Goal: Transaction & Acquisition: Purchase product/service

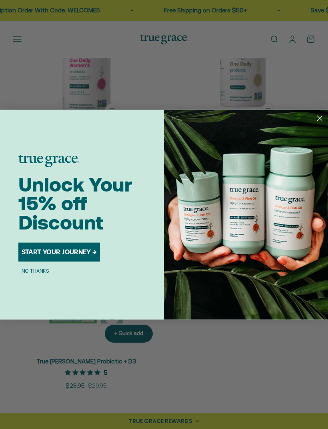
scroll to position [194, 0]
click at [319, 123] on circle "Close dialog" at bounding box center [319, 117] width 11 height 11
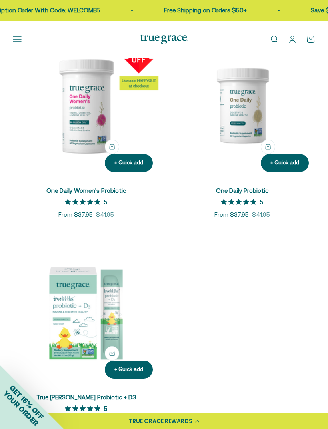
scroll to position [158, 0]
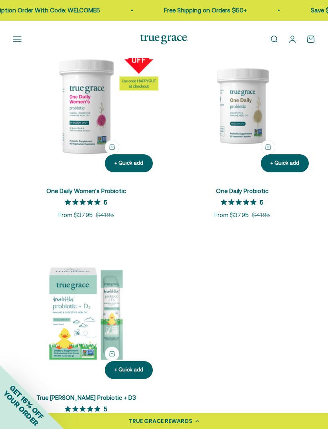
click at [254, 128] on img at bounding box center [242, 105] width 146 height 146
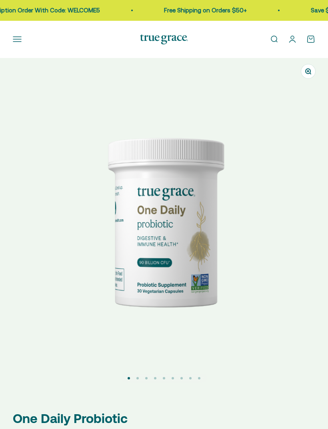
select select "3"
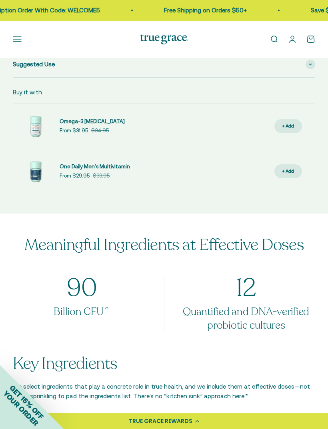
scroll to position [761, 0]
click at [75, 169] on span "One Daily Men's Multivitamin" at bounding box center [95, 167] width 70 height 6
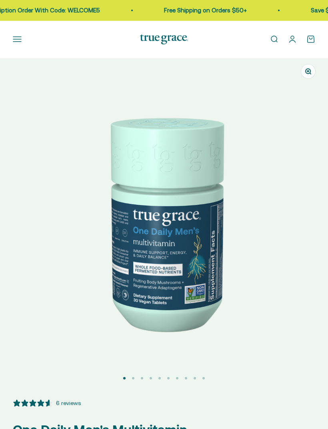
select select "3"
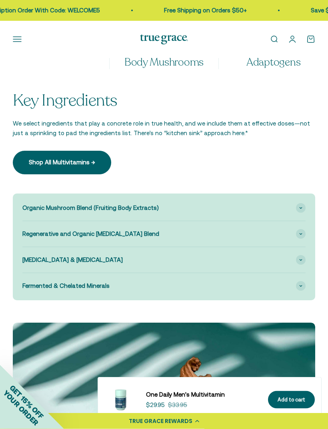
scroll to position [1126, 0]
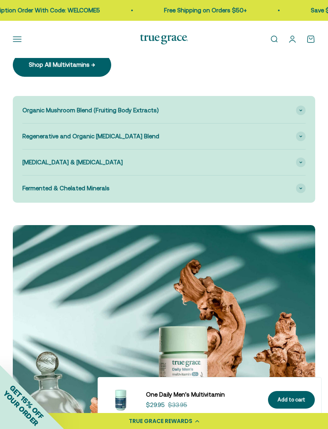
click at [303, 111] on span at bounding box center [301, 111] width 10 height 10
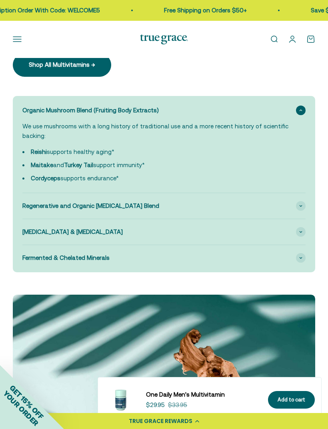
click at [304, 210] on div "Regenerative and Organic Adaptogen Blend" at bounding box center [163, 206] width 283 height 26
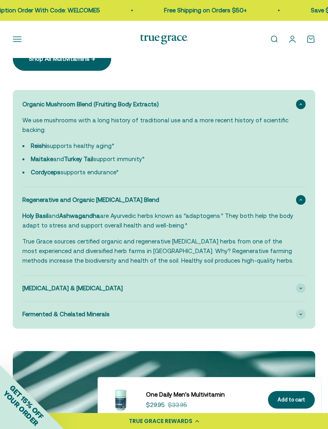
scroll to position [1162, 0]
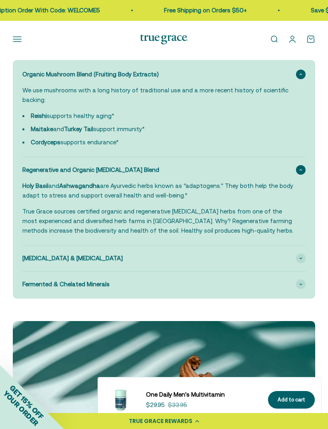
click at [300, 262] on div "Vitamin K2 & Vitamin D3" at bounding box center [163, 259] width 283 height 26
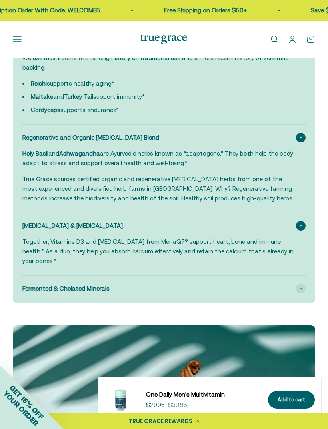
scroll to position [1216, 0]
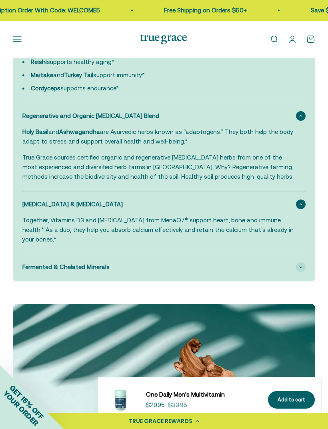
click at [299, 261] on div "Fermented & Chelated Minerals" at bounding box center [163, 267] width 283 height 26
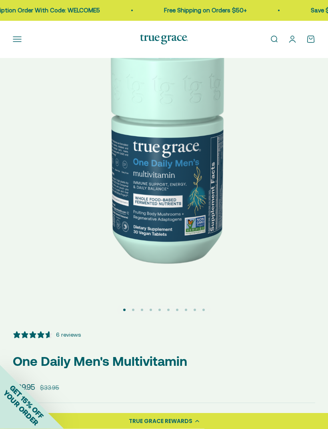
scroll to position [0, 0]
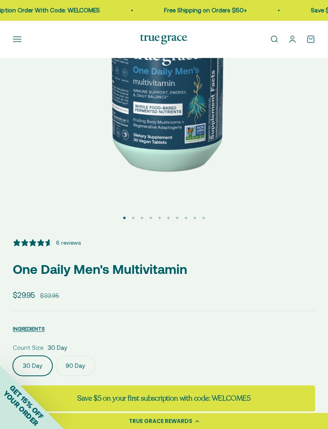
click at [68, 241] on div "6 reviews" at bounding box center [68, 242] width 25 height 9
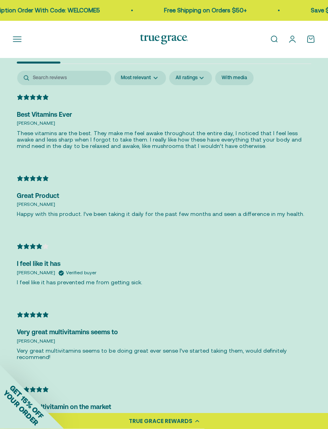
scroll to position [2578, 0]
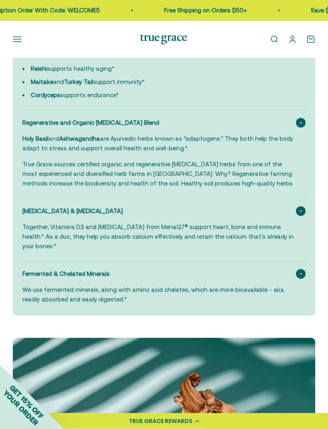
click at [18, 38] on button "Open navigation menu" at bounding box center [17, 39] width 9 height 9
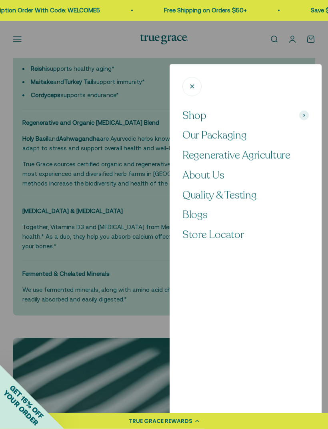
scroll to position [1209, 0]
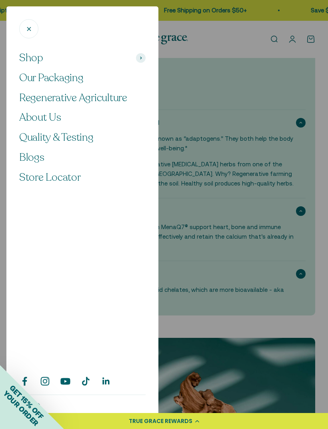
click at [51, 119] on span "About Us" at bounding box center [40, 117] width 42 height 14
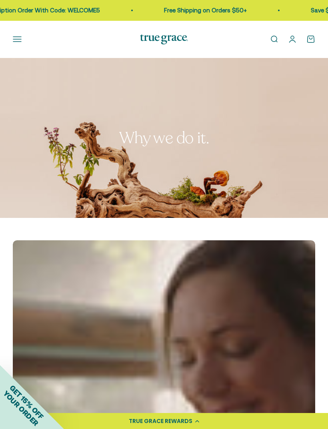
click at [18, 38] on button "Open navigation menu" at bounding box center [17, 39] width 9 height 9
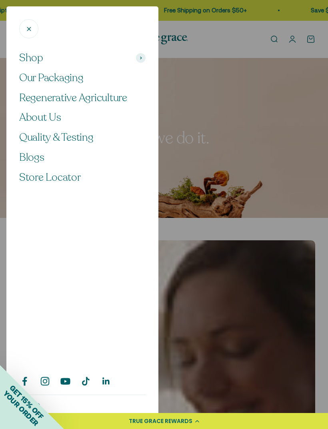
click at [64, 178] on span "Store Locator" at bounding box center [50, 177] width 62 height 14
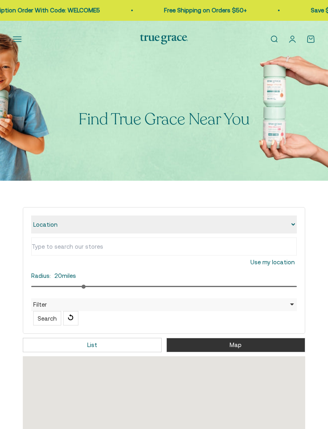
click at [109, 226] on select "Location Store name" at bounding box center [164, 225] width 266 height 18
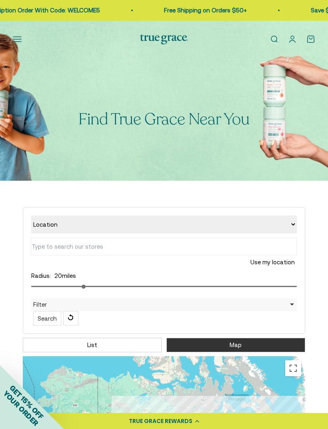
click at [108, 224] on select "Location Store name" at bounding box center [164, 225] width 266 height 18
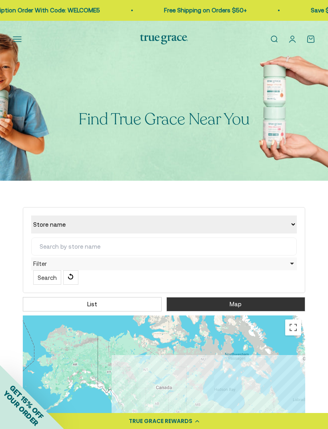
click at [161, 223] on select "Location Store name" at bounding box center [164, 225] width 266 height 18
select select "location"
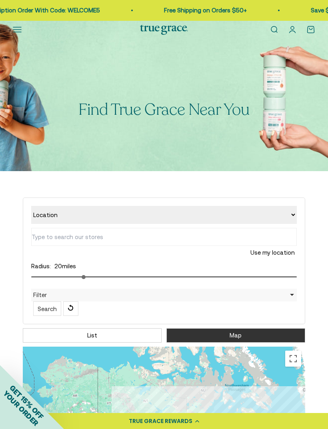
scroll to position [16, 0]
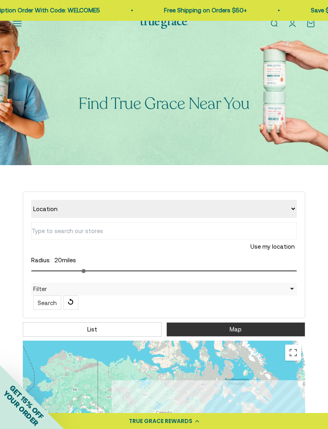
click at [125, 233] on input "text" at bounding box center [164, 231] width 266 height 18
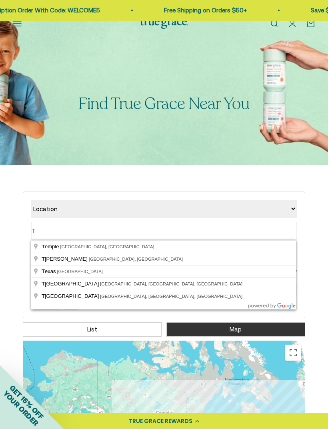
type input "[GEOGRAPHIC_DATA], [GEOGRAPHIC_DATA], [GEOGRAPHIC_DATA]"
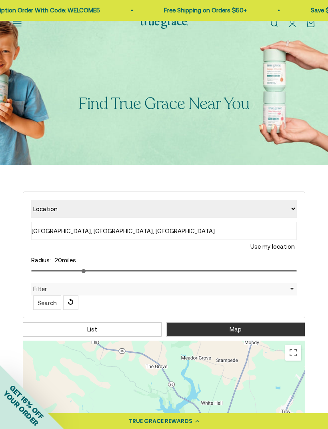
click at [43, 303] on button "Search" at bounding box center [47, 303] width 28 height 14
click at [44, 303] on button "Search" at bounding box center [47, 303] width 28 height 14
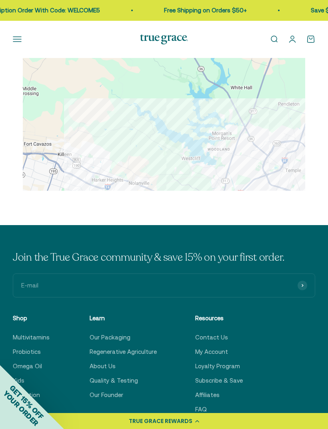
scroll to position [330, 0]
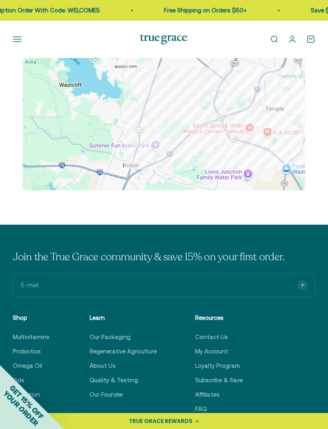
click at [276, 104] on div at bounding box center [164, 186] width 282 height 320
click at [279, 104] on div at bounding box center [164, 186] width 282 height 320
click at [280, 103] on div at bounding box center [164, 186] width 282 height 320
click at [168, 138] on div at bounding box center [164, 186] width 282 height 320
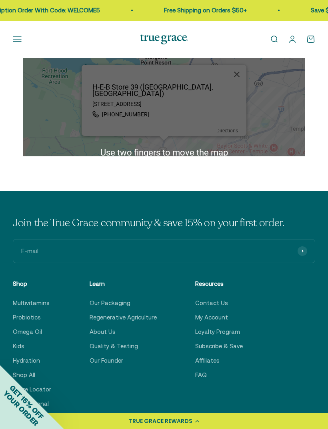
scroll to position [338, 0]
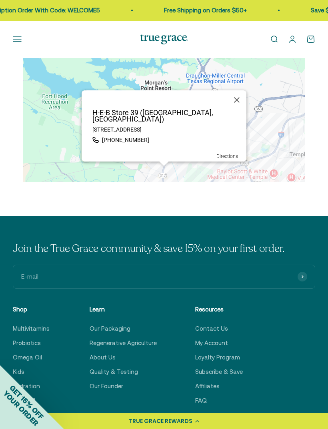
click at [232, 107] on button "Close" at bounding box center [236, 99] width 19 height 19
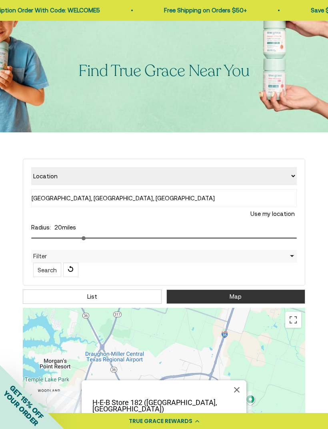
scroll to position [0, 0]
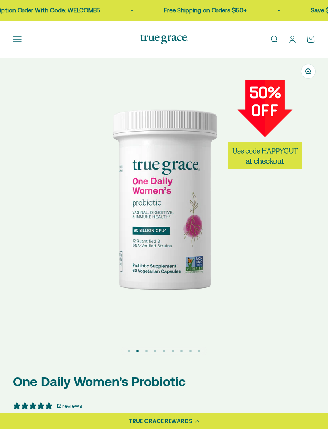
select select "3"
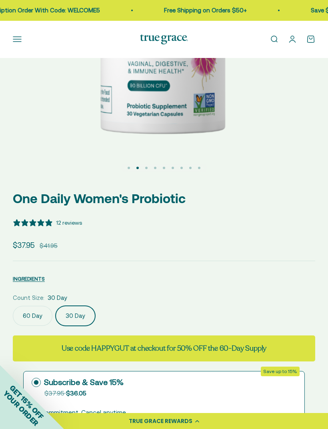
scroll to position [184, 0]
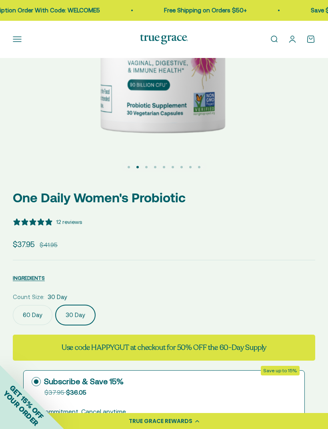
click at [34, 314] on label "60 Day" at bounding box center [33, 315] width 40 height 20
click at [13, 305] on input "60 Day" at bounding box center [12, 305] width 0 height 0
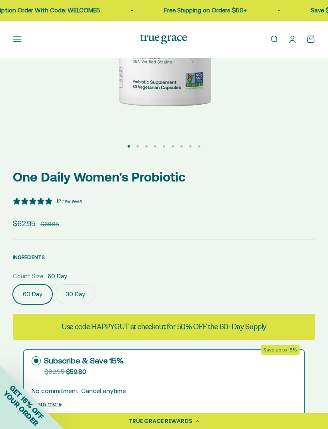
click at [76, 295] on label "30 Day" at bounding box center [76, 294] width 40 height 20
click at [13, 284] on input "30 Day" at bounding box center [12, 284] width 0 height 0
